Goal: Transaction & Acquisition: Purchase product/service

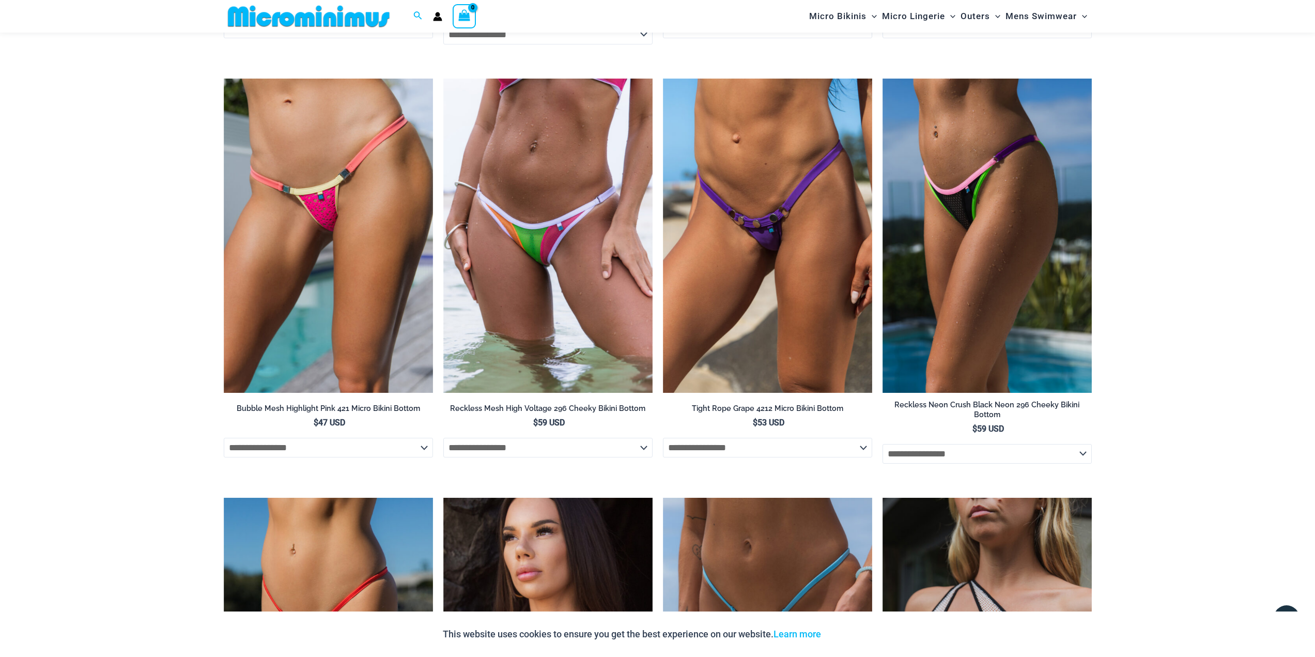
scroll to position [3247, 0]
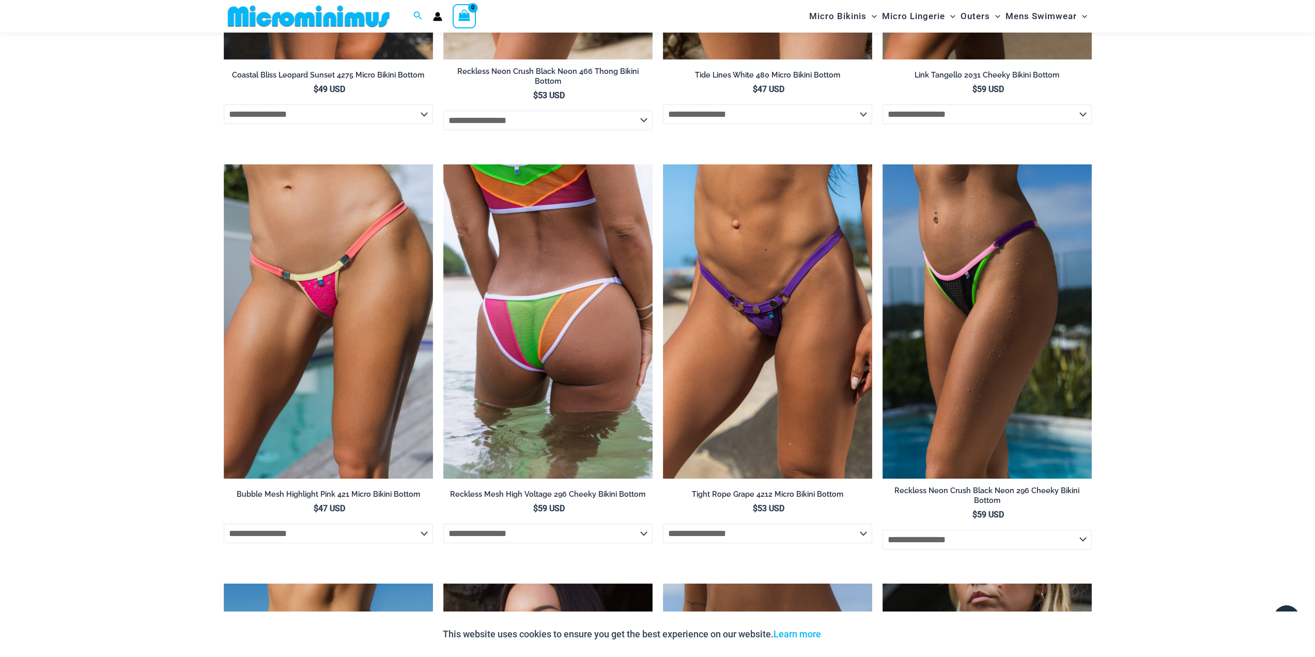
click at [579, 366] on img at bounding box center [547, 321] width 209 height 314
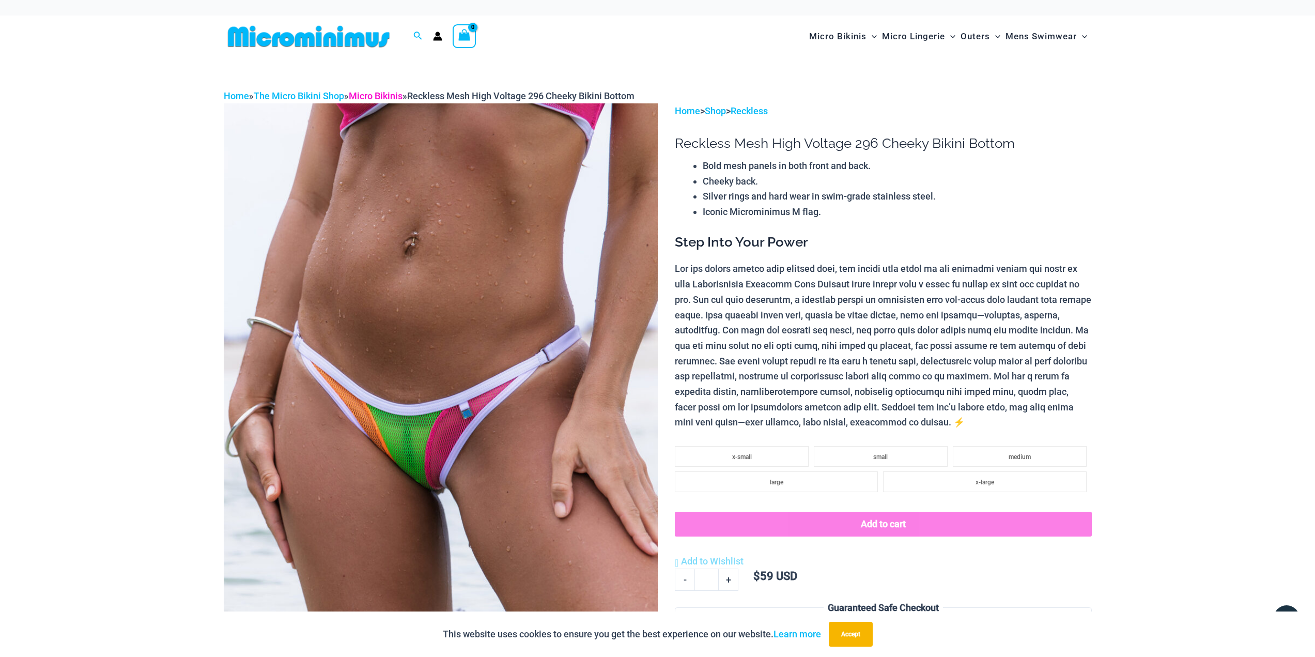
click at [401, 94] on link "Micro Bikinis" at bounding box center [376, 95] width 54 height 11
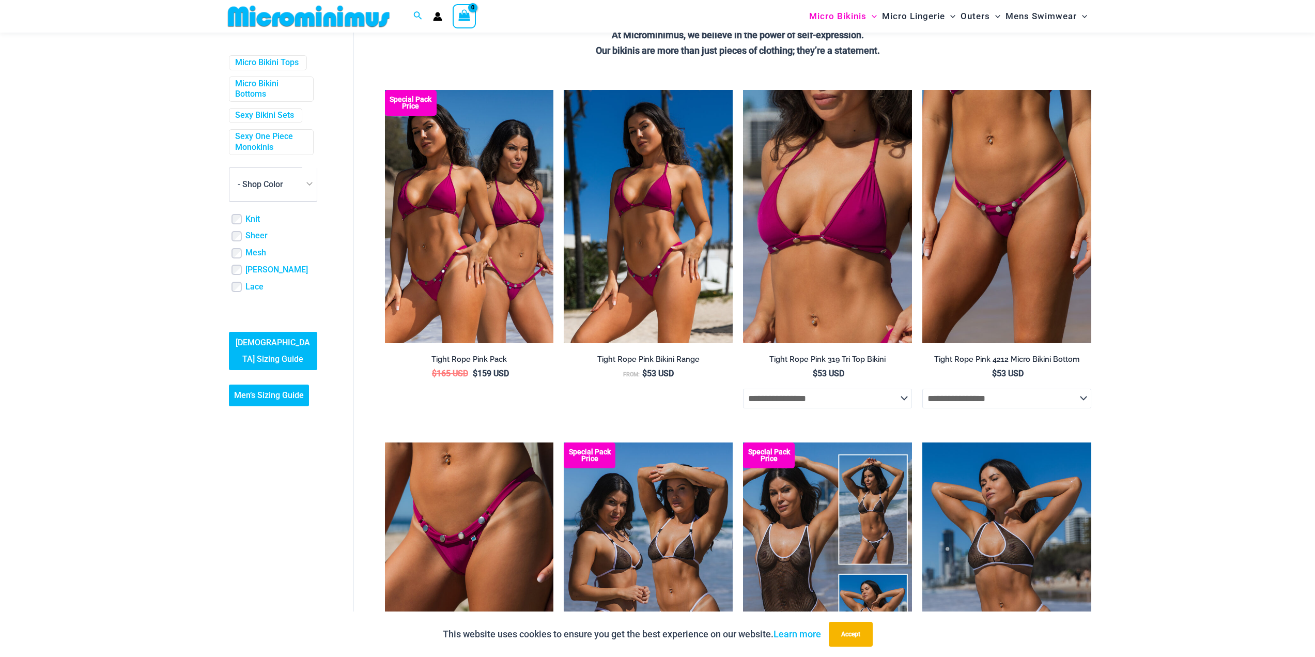
scroll to position [128, 0]
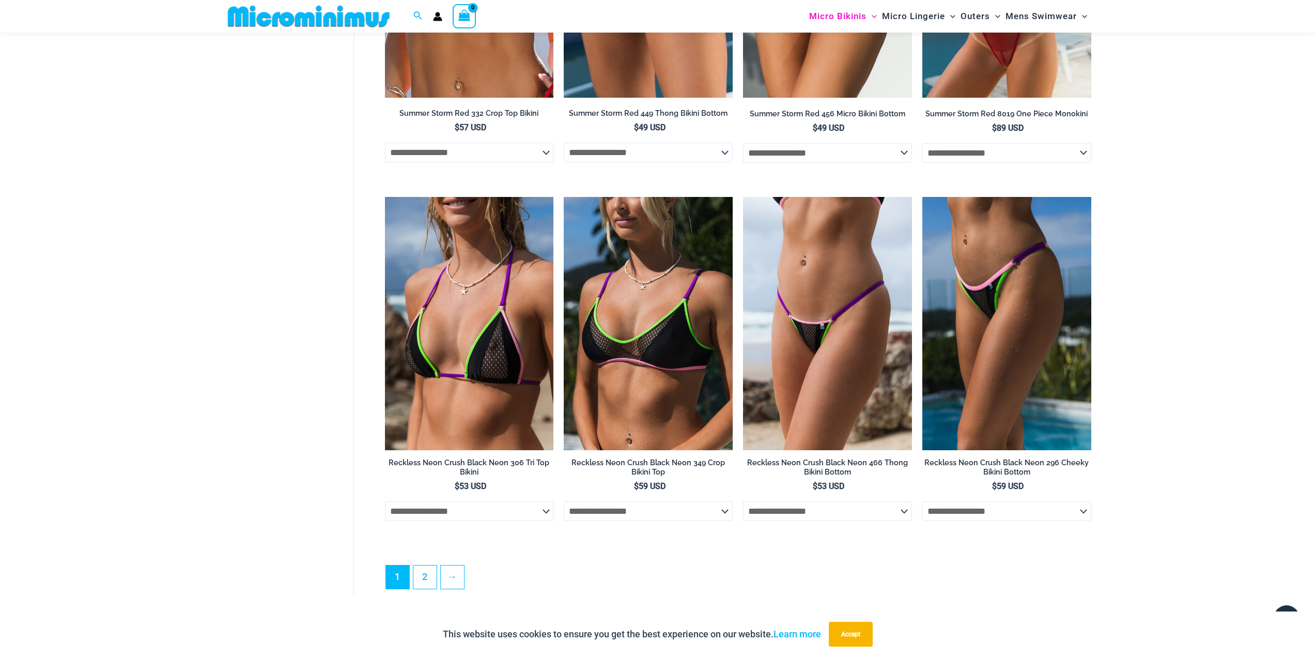
scroll to position [2730, 0]
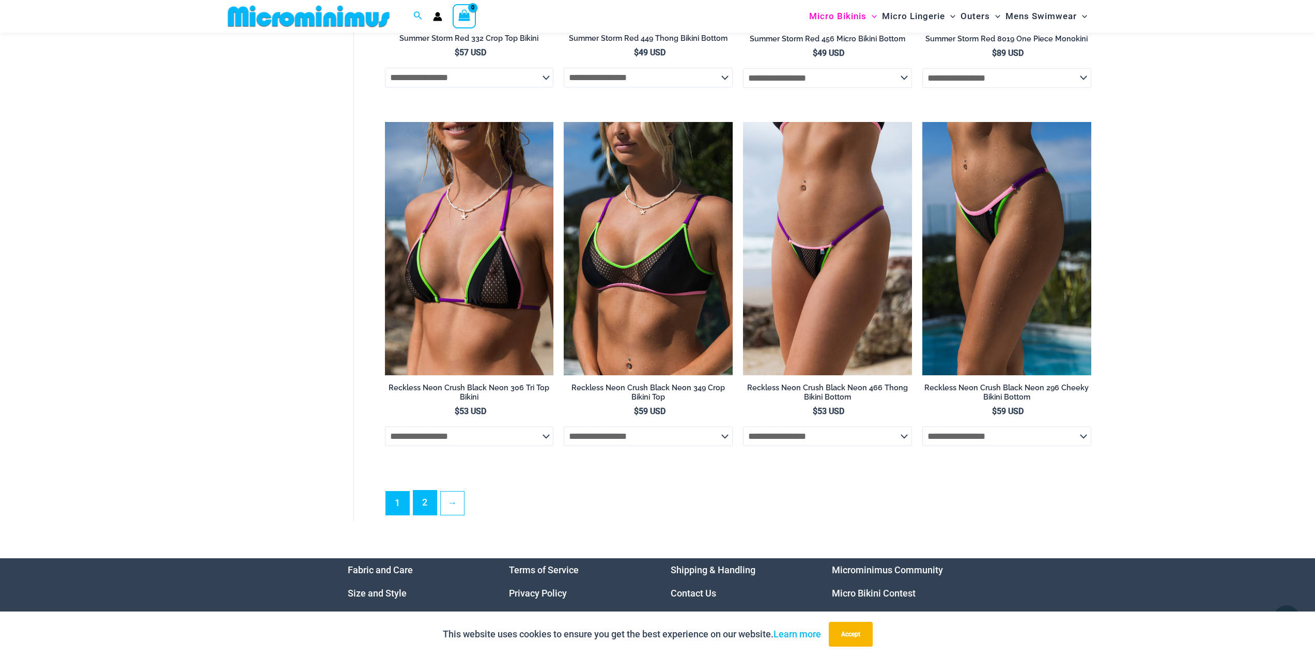
click at [427, 513] on link "2" at bounding box center [424, 502] width 23 height 24
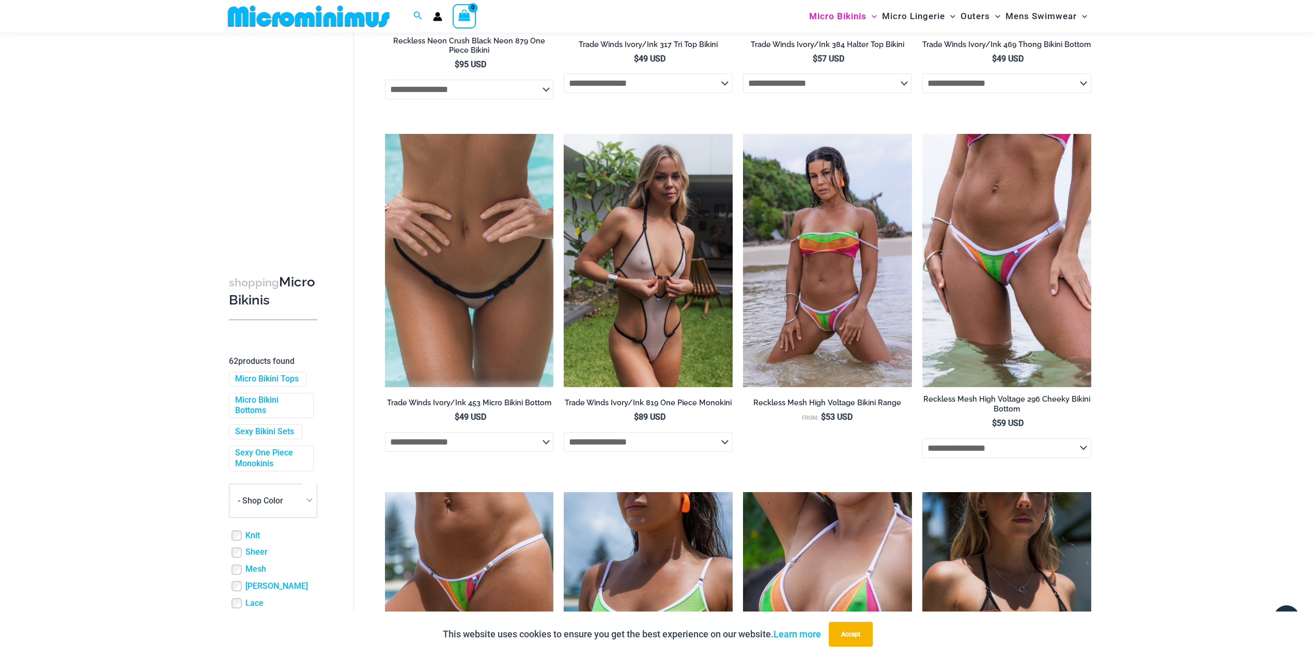
scroll to position [357, 0]
